Goal: Transaction & Acquisition: Purchase product/service

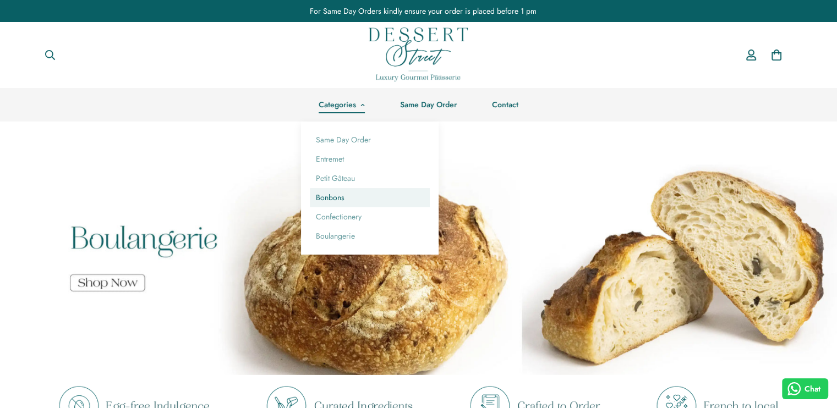
click at [338, 200] on link "Bonbons" at bounding box center [370, 197] width 120 height 19
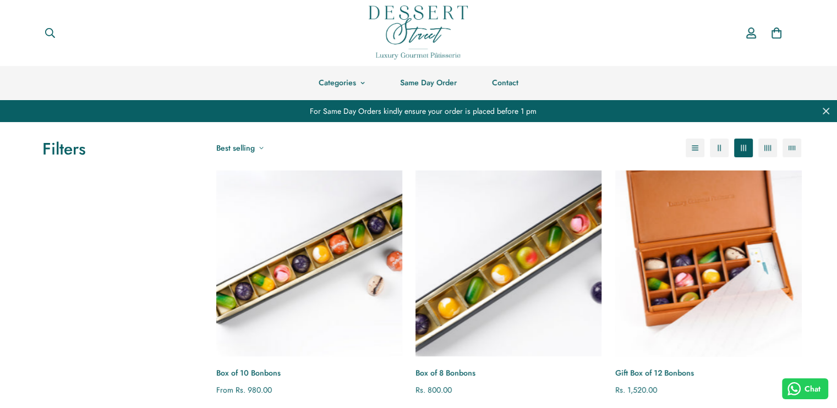
click at [700, 239] on img "Gift Box of 12 Bonbons" at bounding box center [708, 263] width 205 height 205
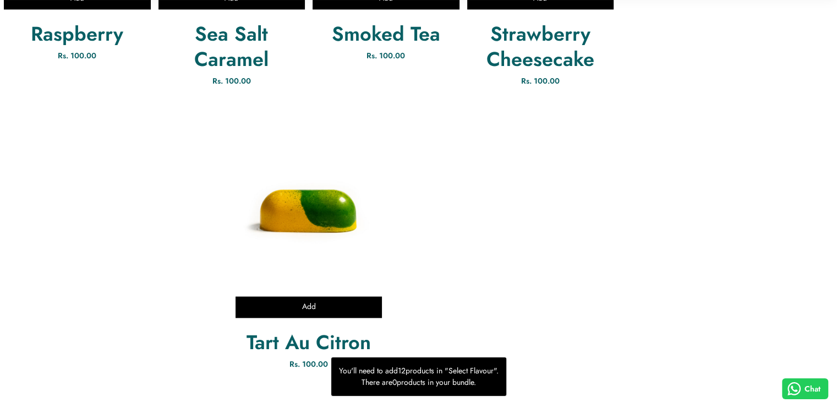
scroll to position [1335, 0]
